Goal: Use online tool/utility: Utilize a website feature to perform a specific function

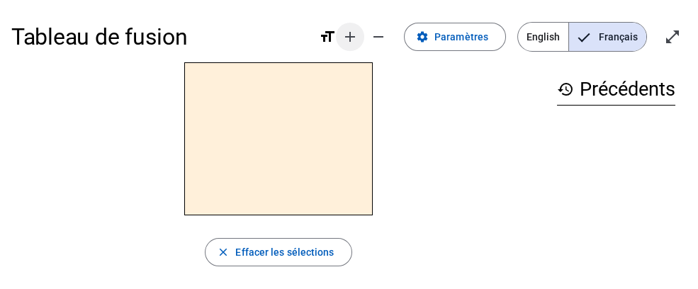
click at [357, 39] on mat-icon "add" at bounding box center [350, 36] width 17 height 17
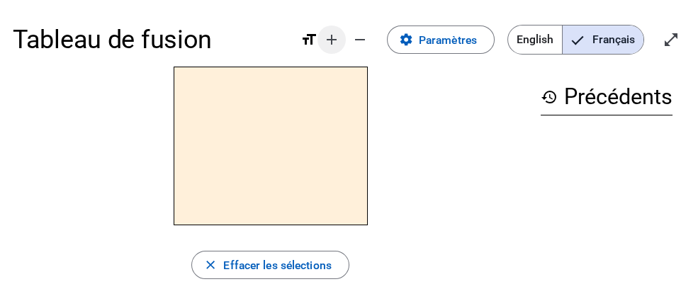
click at [337, 39] on mat-icon "add" at bounding box center [331, 39] width 17 height 17
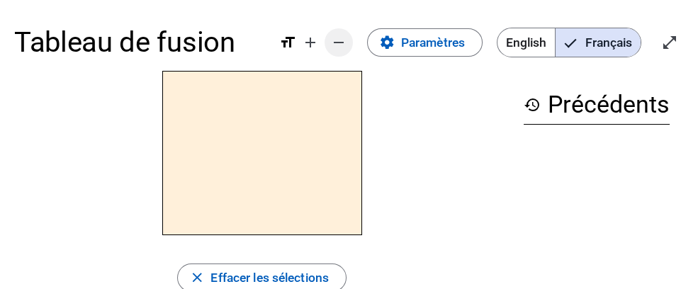
click at [342, 43] on mat-icon "remove" at bounding box center [338, 42] width 17 height 17
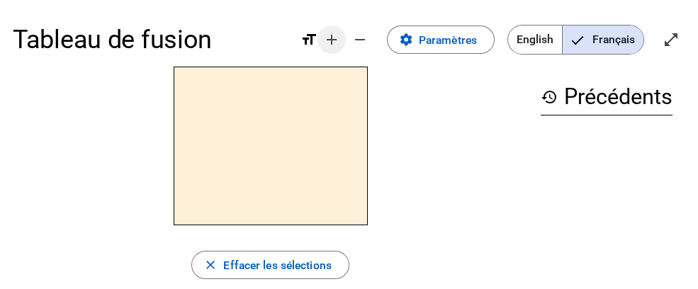
click at [340, 44] on mat-icon "add" at bounding box center [331, 39] width 17 height 17
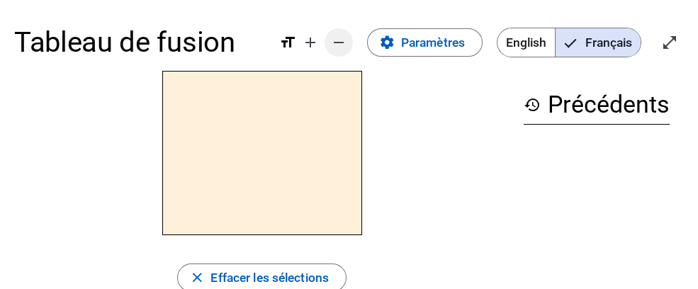
click at [347, 43] on span "Diminuer la taille de la police" at bounding box center [339, 43] width 34 height 34
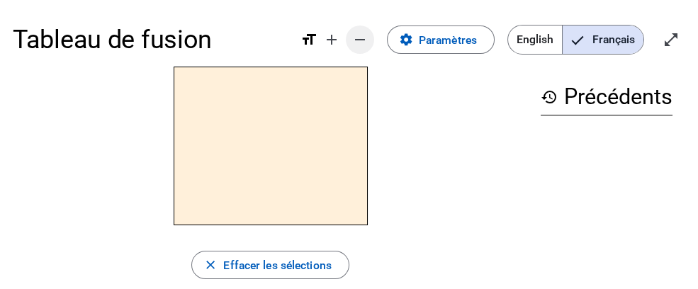
click at [362, 41] on mat-icon "remove" at bounding box center [360, 39] width 17 height 17
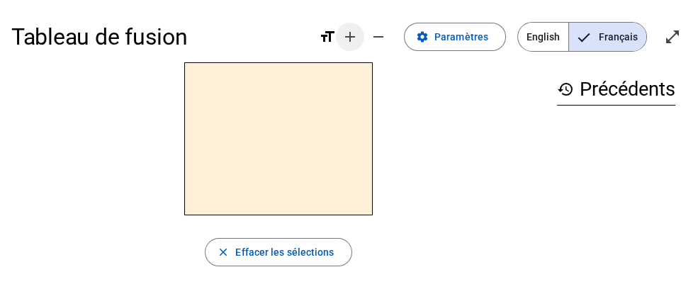
click at [366, 38] on span "Augmenter la taille de la police" at bounding box center [350, 37] width 34 height 34
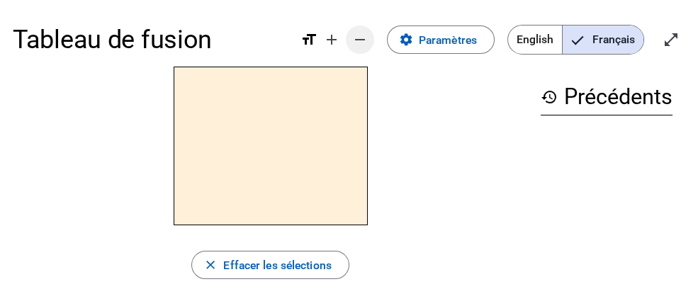
click at [371, 45] on span "Diminuer la taille de la police" at bounding box center [360, 40] width 34 height 34
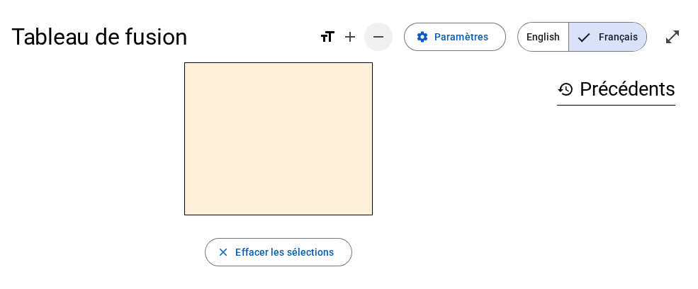
click at [384, 35] on mat-icon "remove" at bounding box center [378, 36] width 17 height 17
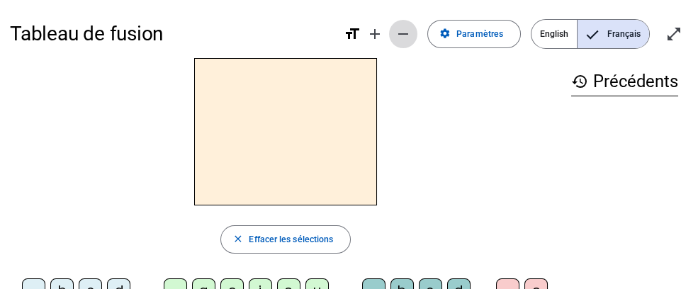
click at [404, 34] on mat-icon "remove" at bounding box center [403, 34] width 17 height 17
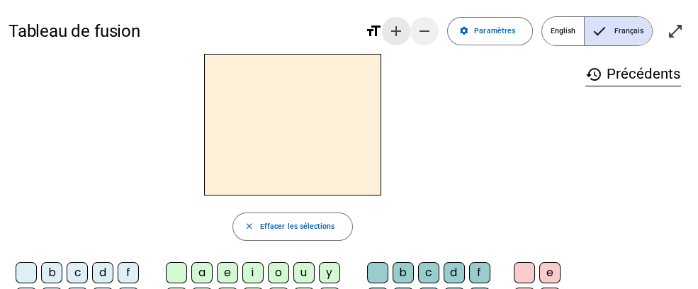
click at [405, 33] on mat-icon "add" at bounding box center [396, 31] width 17 height 17
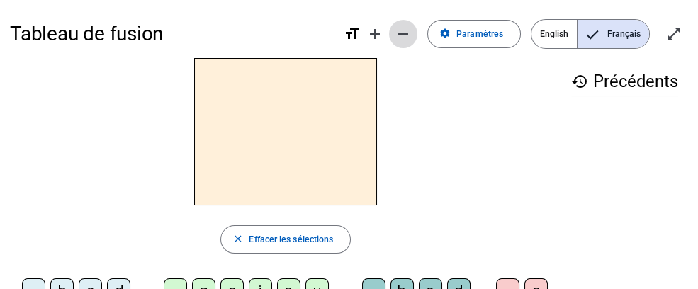
click at [410, 35] on mat-icon "remove" at bounding box center [403, 34] width 17 height 17
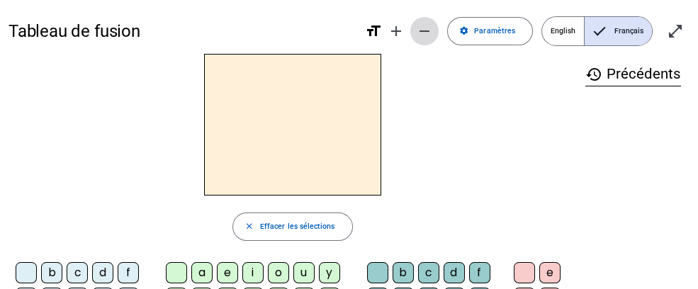
click at [425, 30] on mat-icon "remove" at bounding box center [424, 31] width 17 height 17
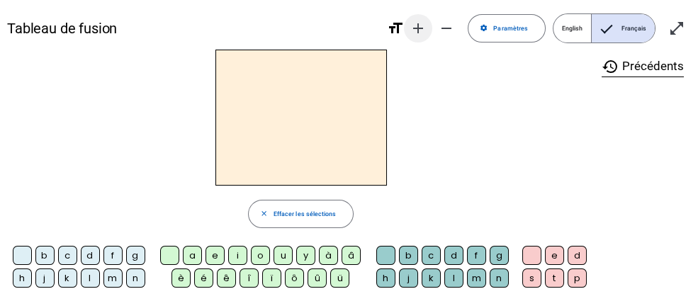
click at [427, 27] on mat-icon "add" at bounding box center [418, 28] width 17 height 17
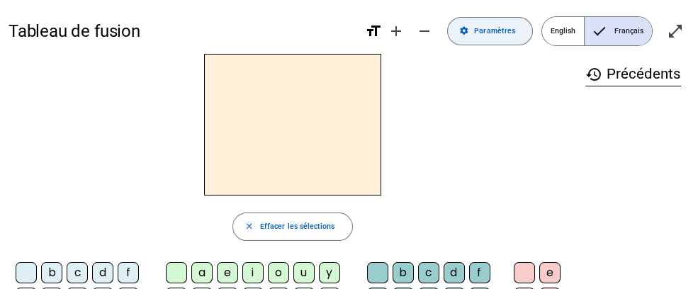
click at [454, 27] on span at bounding box center [490, 31] width 84 height 34
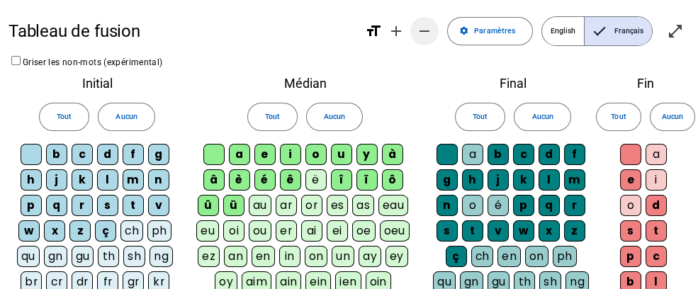
click at [433, 34] on mat-icon "remove" at bounding box center [424, 31] width 17 height 17
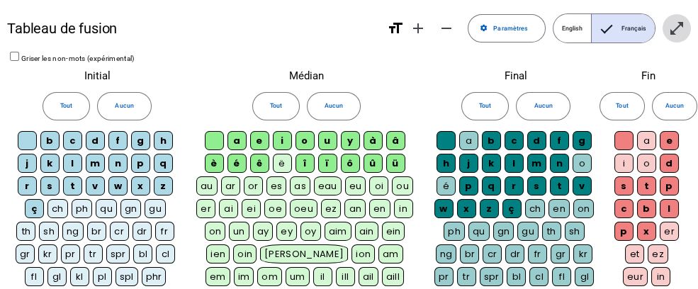
click at [677, 26] on mat-icon "open_in_full" at bounding box center [676, 28] width 17 height 17
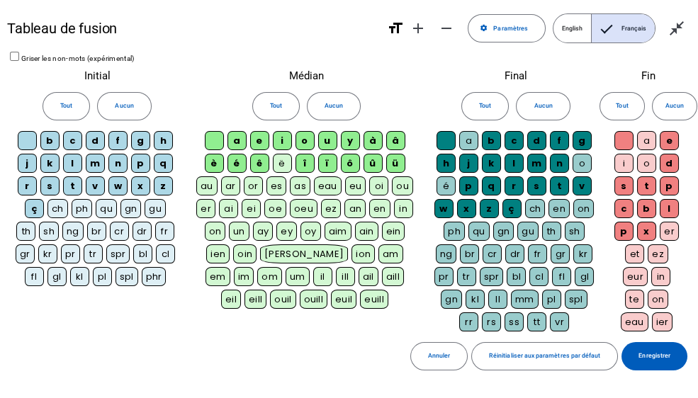
click at [138, 141] on div "g" at bounding box center [140, 140] width 19 height 19
click at [230, 138] on div "a" at bounding box center [237, 140] width 19 height 19
click at [627, 24] on span "Français" at bounding box center [623, 28] width 63 height 28
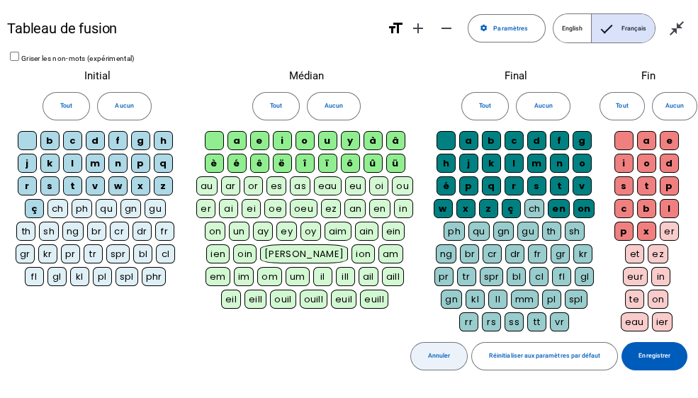
click at [455, 289] on span at bounding box center [439, 357] width 56 height 34
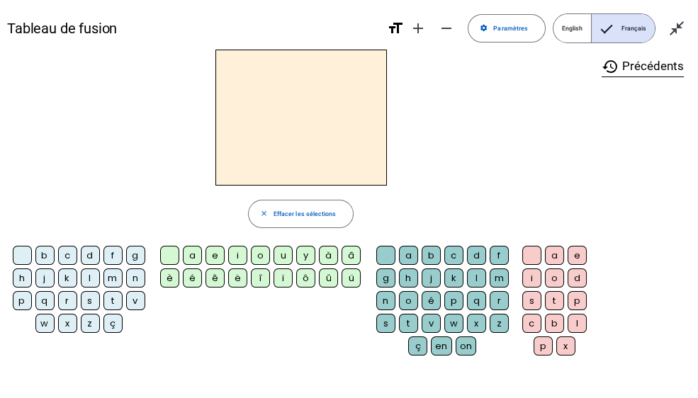
click at [139, 274] on div "n" at bounding box center [135, 278] width 19 height 19
click at [262, 254] on div "o" at bounding box center [260, 255] width 19 height 19
click at [413, 289] on div "t" at bounding box center [408, 323] width 19 height 19
click at [581, 254] on div "e" at bounding box center [577, 255] width 19 height 19
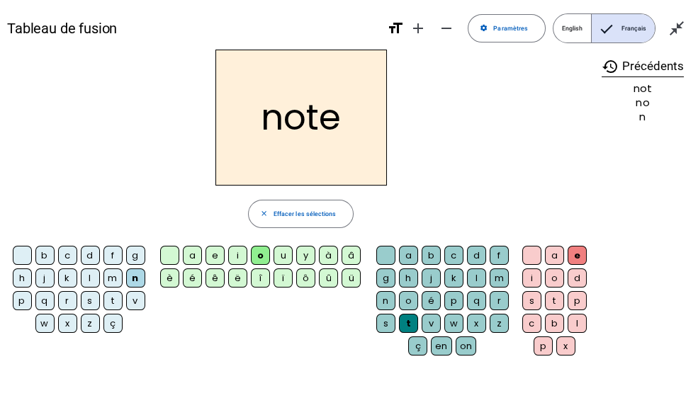
click at [135, 289] on div "v" at bounding box center [135, 300] width 19 height 19
click at [238, 255] on div "i" at bounding box center [237, 255] width 19 height 19
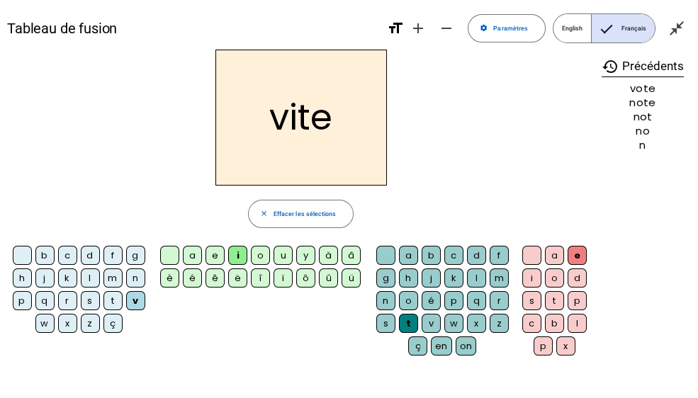
click at [480, 254] on div "d" at bounding box center [476, 255] width 19 height 19
click at [287, 250] on div "u" at bounding box center [283, 255] width 19 height 19
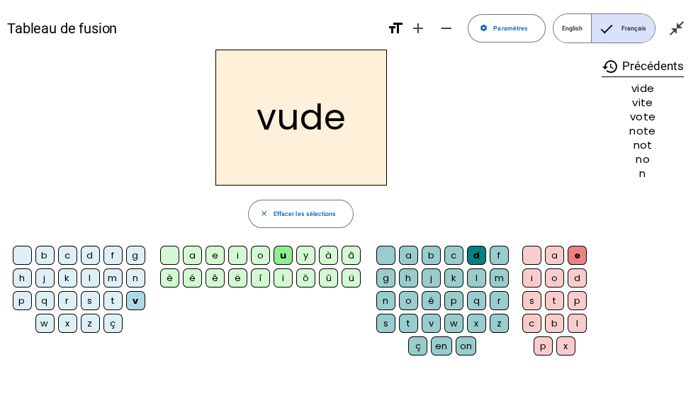
click at [111, 276] on div "m" at bounding box center [112, 278] width 19 height 19
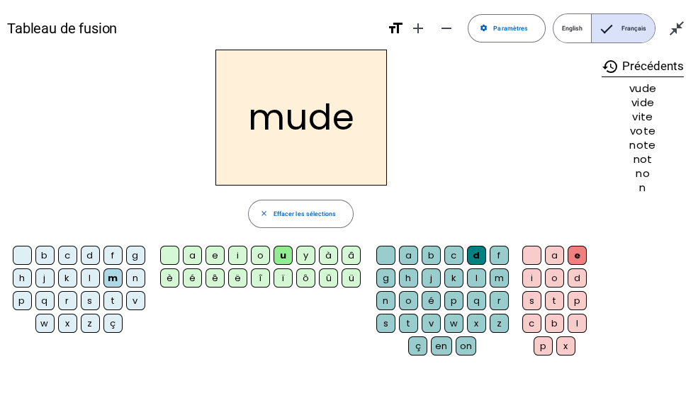
click at [386, 289] on div "s" at bounding box center [385, 323] width 19 height 19
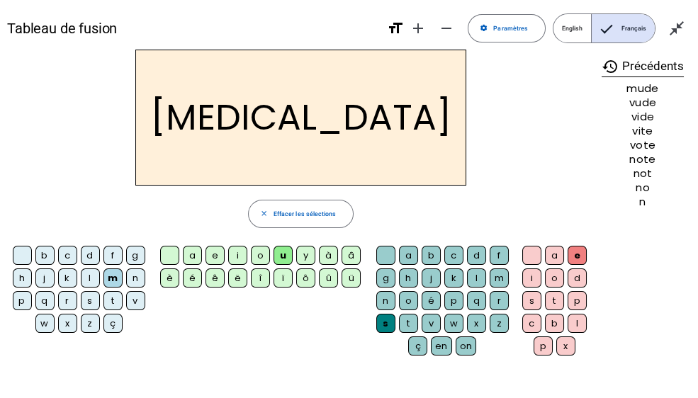
click at [46, 252] on div "b" at bounding box center [44, 255] width 19 height 19
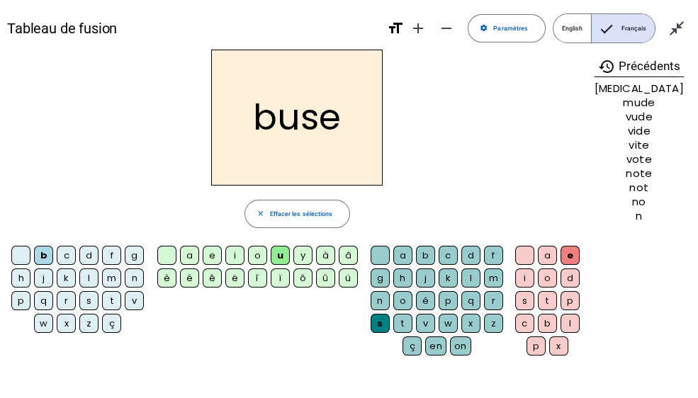
click at [242, 253] on div "i" at bounding box center [234, 255] width 19 height 19
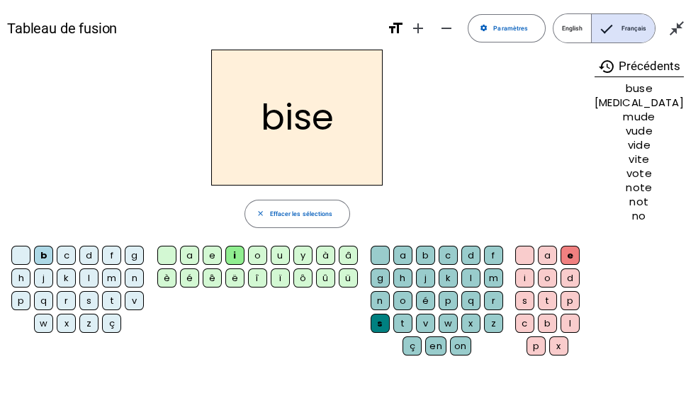
click at [135, 274] on div "n" at bounding box center [134, 278] width 19 height 19
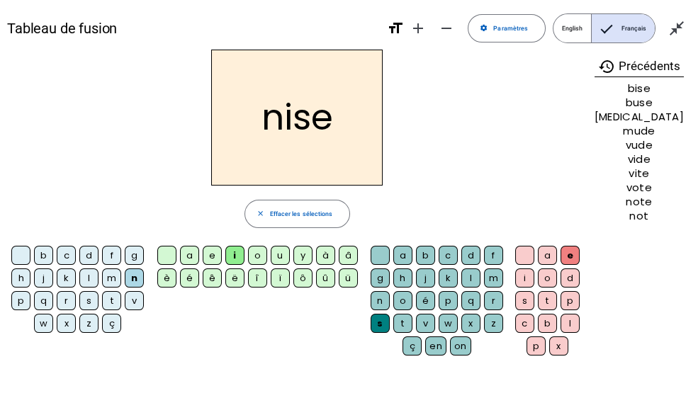
click at [264, 254] on div "o" at bounding box center [257, 255] width 19 height 19
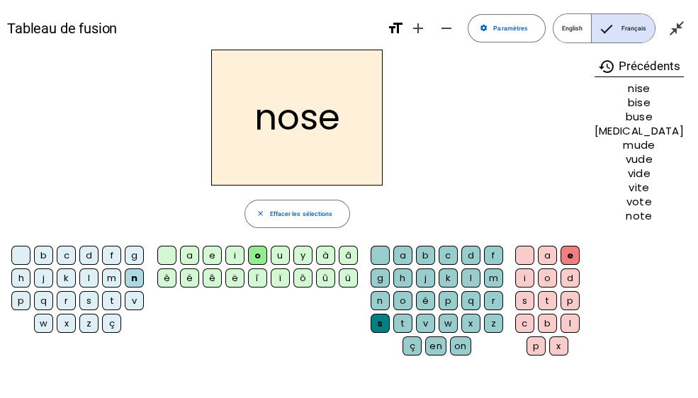
click at [410, 289] on div "t" at bounding box center [402, 323] width 19 height 19
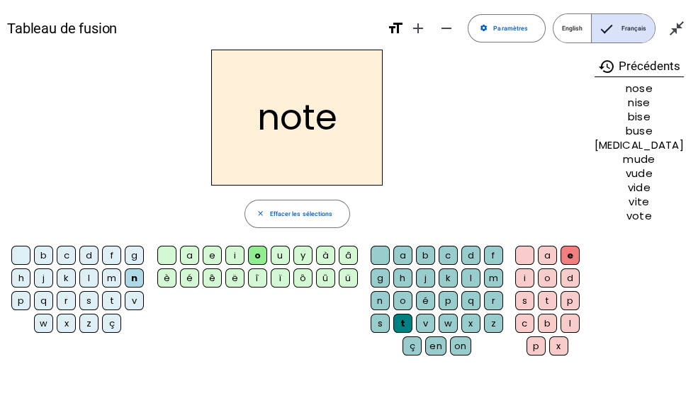
click at [578, 255] on div "e" at bounding box center [570, 255] width 19 height 19
click at [135, 289] on div "v" at bounding box center [134, 300] width 19 height 19
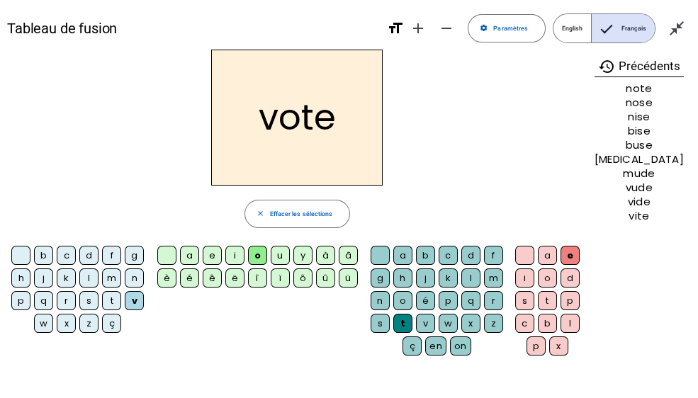
click at [242, 252] on div "i" at bounding box center [234, 255] width 19 height 19
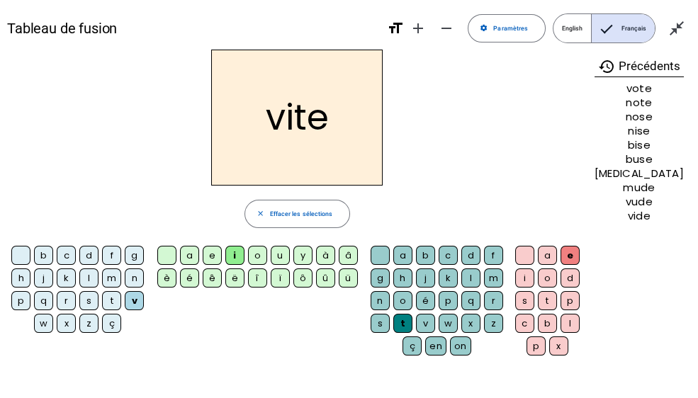
click at [476, 254] on div "d" at bounding box center [470, 255] width 19 height 19
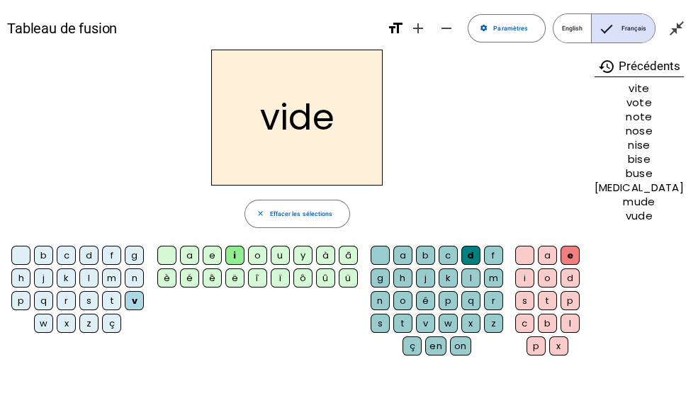
click at [67, 289] on div "r" at bounding box center [66, 300] width 19 height 19
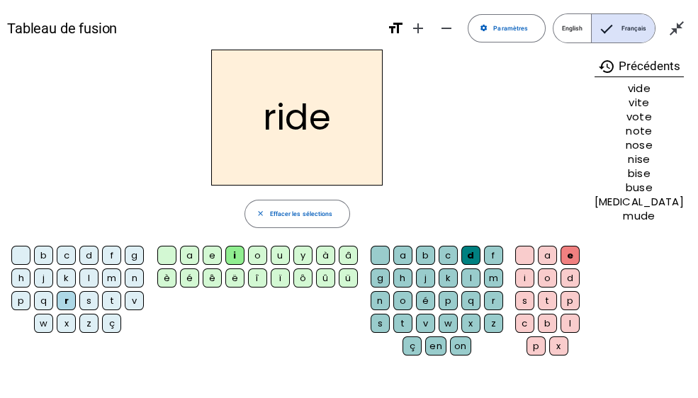
click at [284, 254] on div "u" at bounding box center [280, 255] width 19 height 19
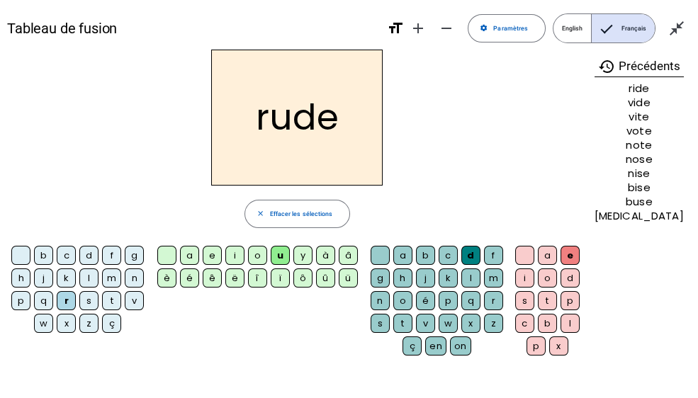
click at [388, 289] on div "s" at bounding box center [380, 323] width 19 height 19
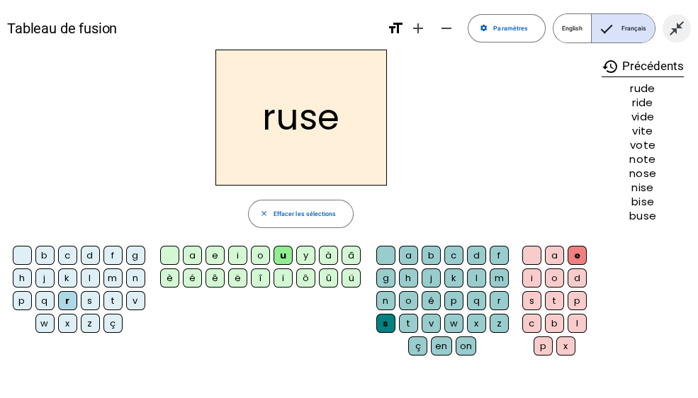
click at [682, 28] on mat-icon "close_fullscreen" at bounding box center [676, 28] width 17 height 17
